Goal: Task Accomplishment & Management: Complete application form

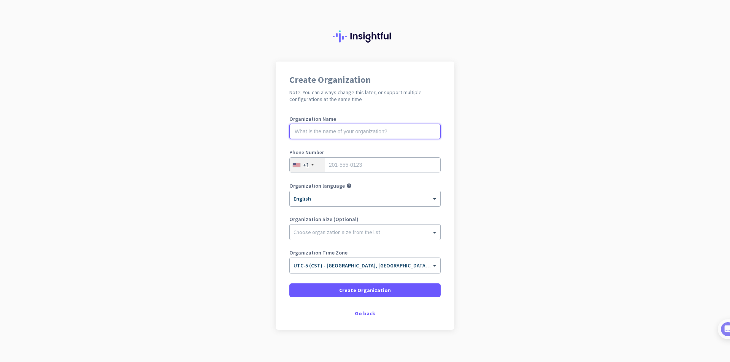
click at [321, 132] on input "text" at bounding box center [364, 131] width 151 height 15
click at [346, 136] on input "text" at bounding box center [364, 131] width 151 height 15
type input "Mercor"
click at [341, 166] on input "tel" at bounding box center [364, 164] width 151 height 15
type input "9175541087"
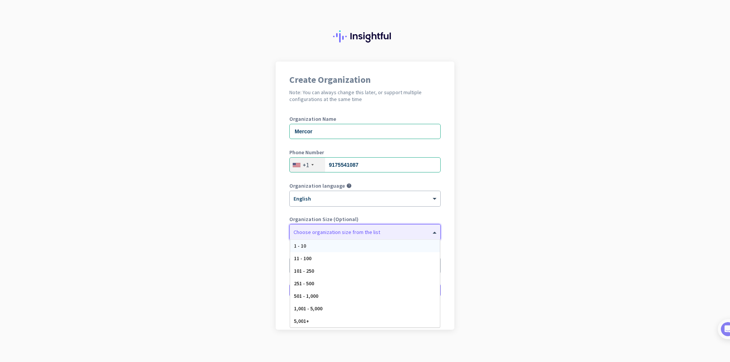
click at [345, 233] on div at bounding box center [365, 231] width 151 height 8
click at [226, 226] on app-onboarding-organization "Create Organization Note: You can always change this later, or support multiple…" at bounding box center [365, 215] width 730 height 306
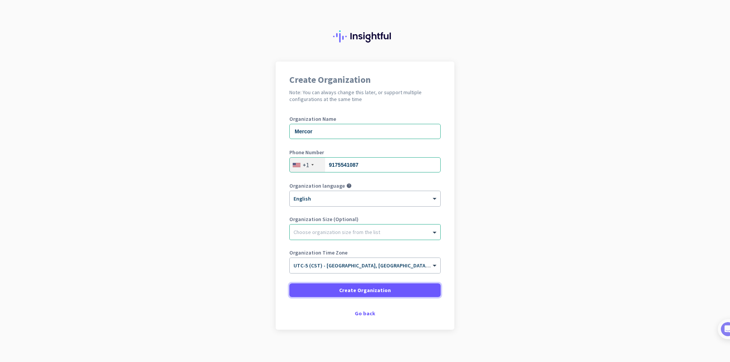
click at [363, 290] on span "Create Organization" at bounding box center [365, 291] width 52 height 8
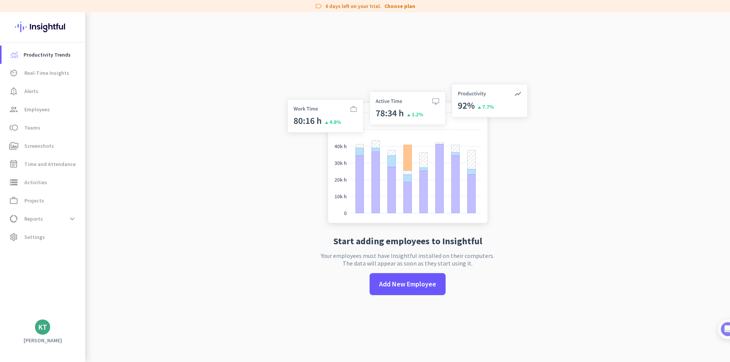
click at [36, 332] on div "KT" at bounding box center [42, 327] width 15 height 15
click at [79, 316] on span "Sign out" at bounding box center [83, 313] width 58 height 14
